Goal: Check status: Check status

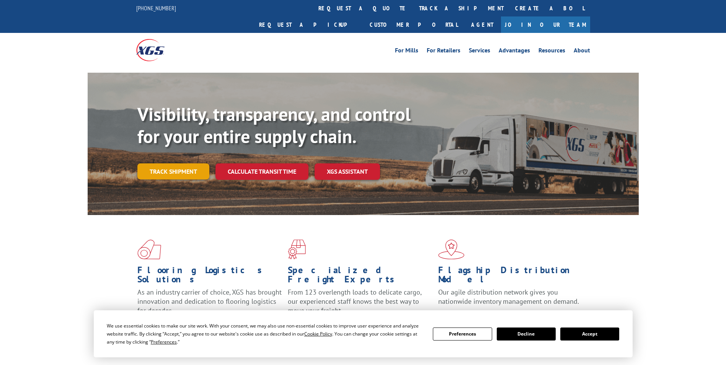
click at [187, 163] on link "Track shipment" at bounding box center [173, 171] width 72 height 16
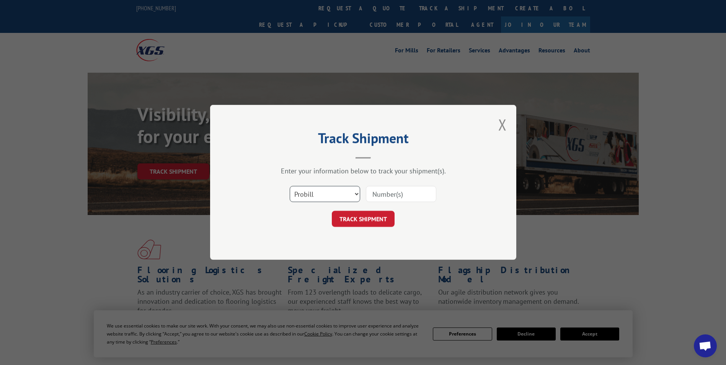
click at [328, 191] on select "Select category... Probill BOL PO" at bounding box center [325, 194] width 70 height 16
select select "bol"
click at [290, 186] on select "Select category... Probill BOL PO" at bounding box center [325, 194] width 70 height 16
click at [390, 194] on input at bounding box center [401, 194] width 70 height 16
paste input "17501894"
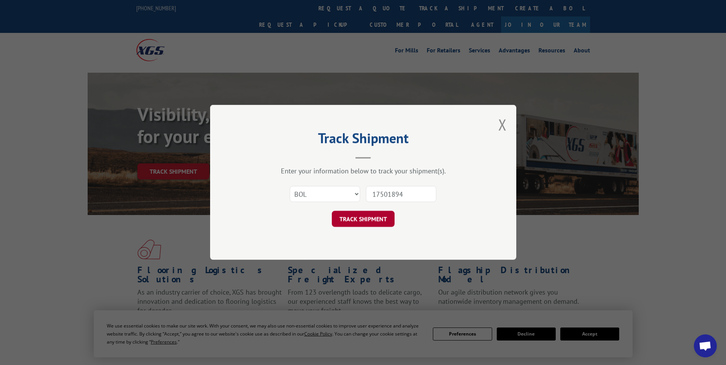
type input "17501894"
click at [376, 221] on button "TRACK SHIPMENT" at bounding box center [363, 219] width 63 height 16
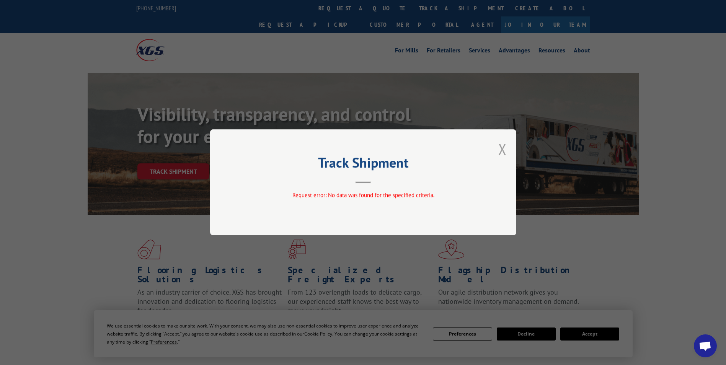
click at [502, 147] on button "Close modal" at bounding box center [502, 149] width 8 height 20
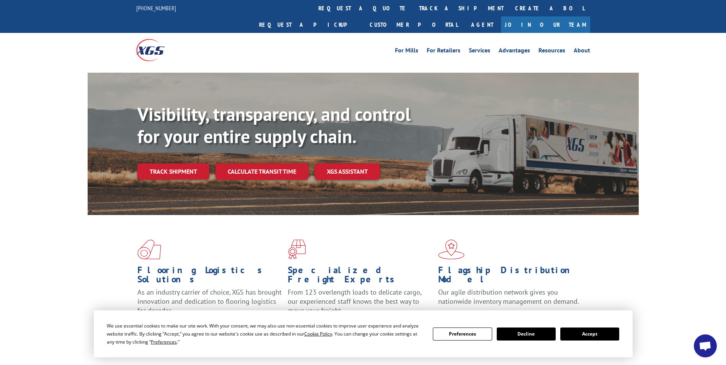
click at [590, 333] on button "Accept" at bounding box center [589, 334] width 59 height 13
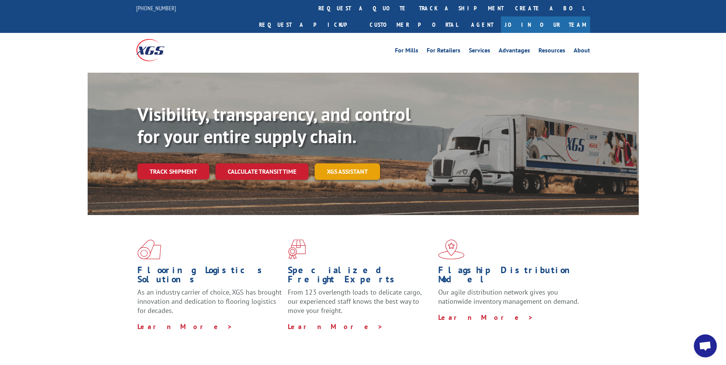
click at [359, 163] on link "XGS ASSISTANT" at bounding box center [347, 171] width 65 height 16
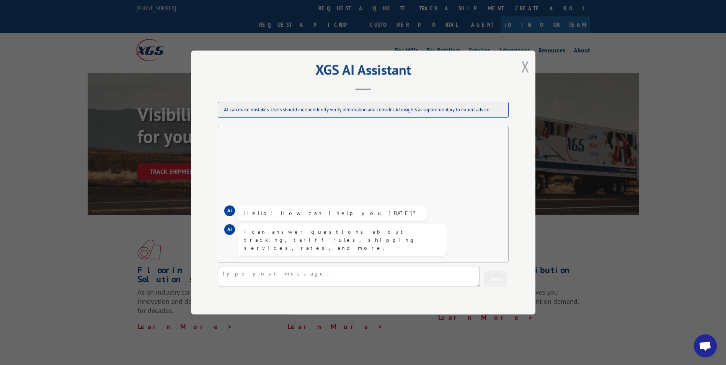
click at [525, 65] on button "Close modal" at bounding box center [525, 66] width 8 height 20
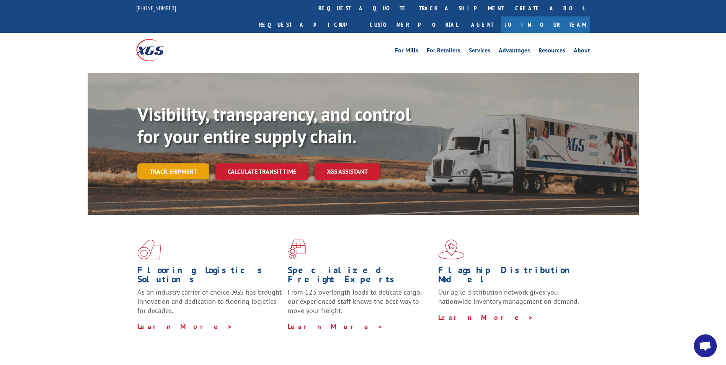
click at [168, 163] on link "Track shipment" at bounding box center [173, 171] width 72 height 16
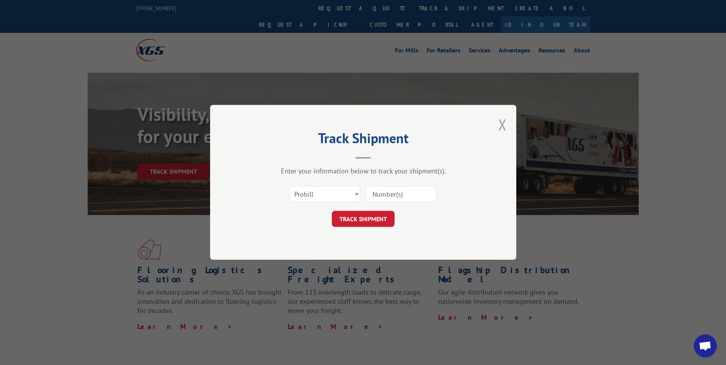
click at [504, 125] on button "Close modal" at bounding box center [502, 124] width 8 height 20
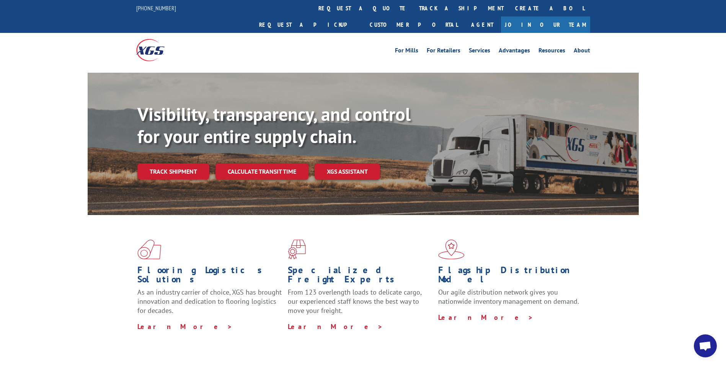
click at [625, 279] on div "Flooring Logistics Solutions As an industry carrier of choice, XGS has brought …" at bounding box center [363, 285] width 551 height 140
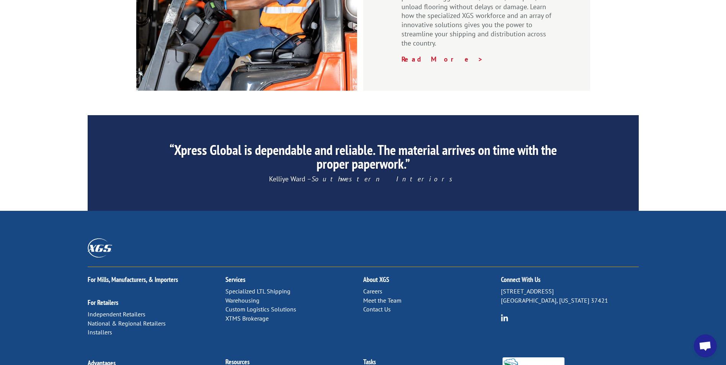
scroll to position [1149, 0]
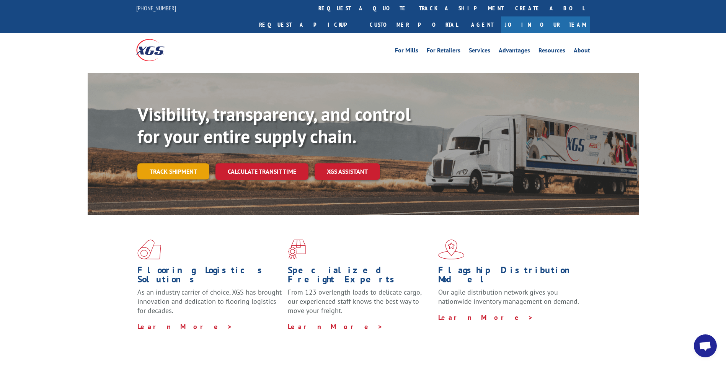
click at [171, 163] on link "Track shipment" at bounding box center [173, 171] width 72 height 16
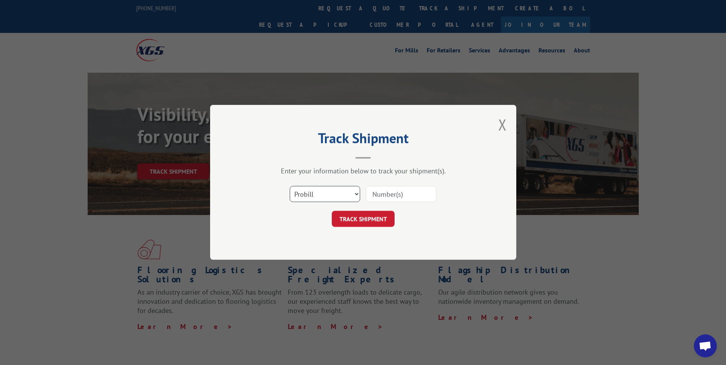
click at [358, 194] on select "Select category... Probill BOL PO" at bounding box center [325, 194] width 70 height 16
select select "bol"
click at [290, 186] on select "Select category... Probill BOL PO" at bounding box center [325, 194] width 70 height 16
click at [376, 199] on input at bounding box center [401, 194] width 70 height 16
type input "17501894"
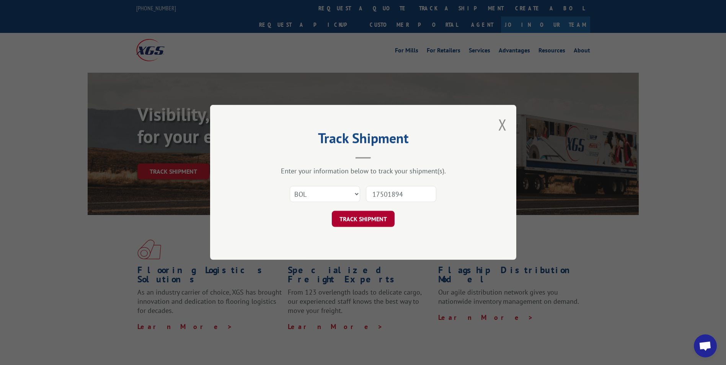
click at [372, 216] on button "TRACK SHIPMENT" at bounding box center [363, 219] width 63 height 16
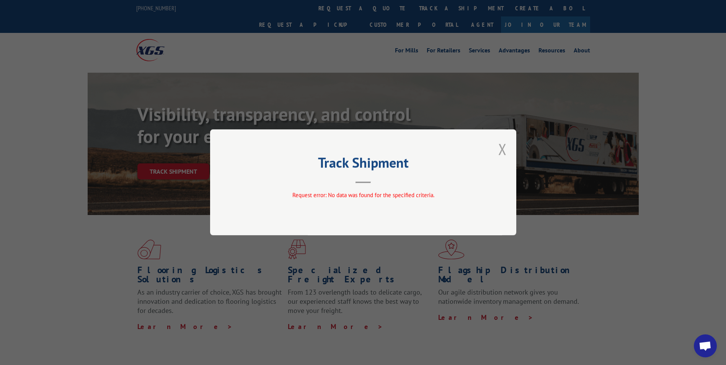
click at [503, 151] on button "Close modal" at bounding box center [502, 149] width 8 height 20
